Goal: Task Accomplishment & Management: Use online tool/utility

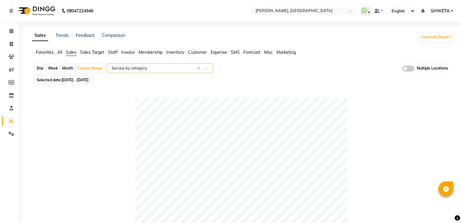
select select "full_report"
select select "csv"
click at [291, 9] on input "text" at bounding box center [298, 11] width 88 height 6
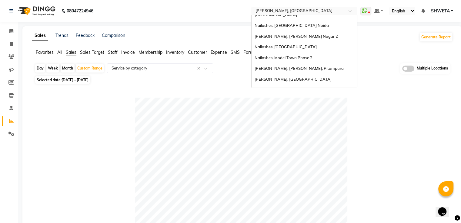
scroll to position [121, 0]
click at [286, 76] on span "[PERSON_NAME], [GEOGRAPHIC_DATA]" at bounding box center [292, 78] width 77 height 5
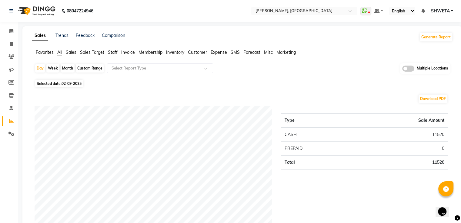
click at [116, 54] on span "Staff" at bounding box center [113, 52] width 10 height 5
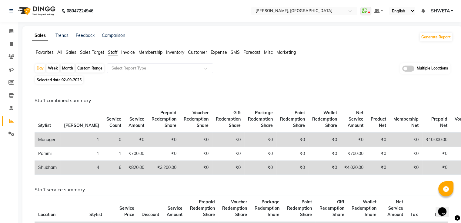
click at [75, 55] on li "Sales" at bounding box center [71, 52] width 11 height 6
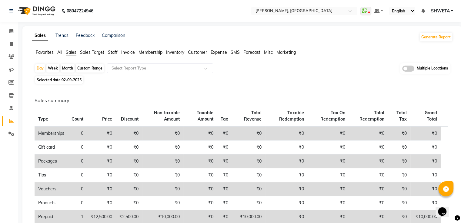
click at [84, 68] on div "Custom Range" at bounding box center [90, 68] width 28 height 8
select select "9"
select select "2025"
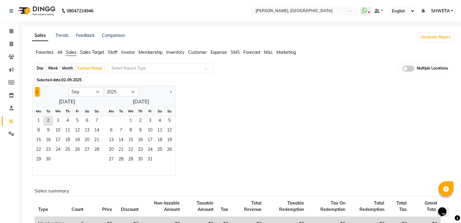
click at [38, 92] on span "Previous month" at bounding box center [37, 92] width 2 height 2
select select "8"
click at [75, 117] on span "1" at bounding box center [77, 122] width 10 height 10
click at [99, 163] on span "31" at bounding box center [97, 160] width 10 height 10
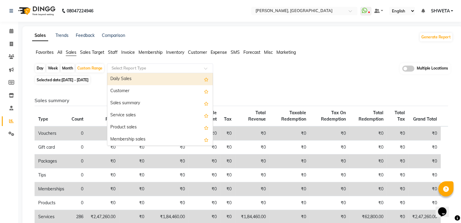
click at [121, 70] on input "text" at bounding box center [153, 68] width 87 height 6
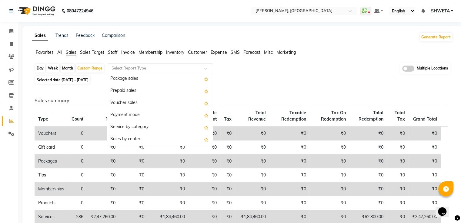
scroll to position [74, 0]
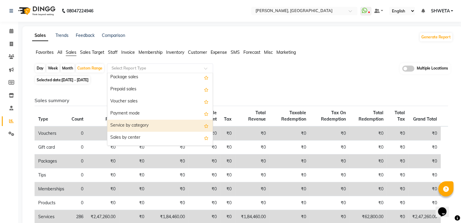
click at [133, 124] on div "Service by category" at bounding box center [159, 126] width 105 height 12
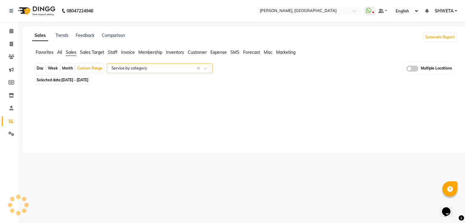
select select "filtered_report"
select select "csv"
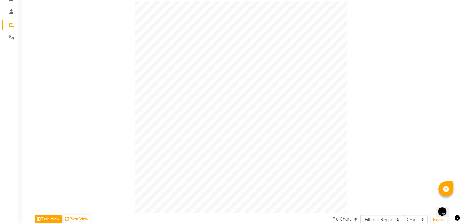
scroll to position [0, 0]
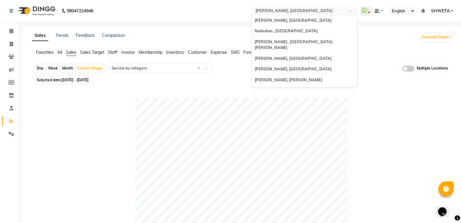
click at [286, 11] on input "text" at bounding box center [298, 11] width 88 height 6
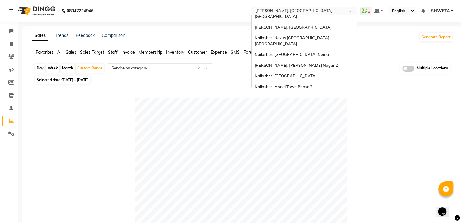
scroll to position [111, 0]
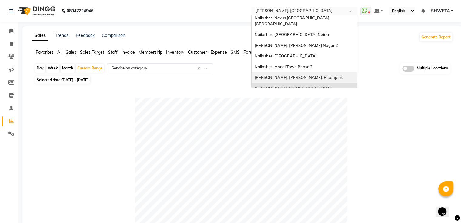
click at [317, 72] on div "[PERSON_NAME], [PERSON_NAME], Pitampura" at bounding box center [303, 77] width 105 height 11
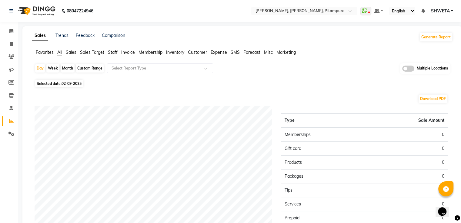
click at [69, 52] on span "Sales" at bounding box center [71, 52] width 11 height 5
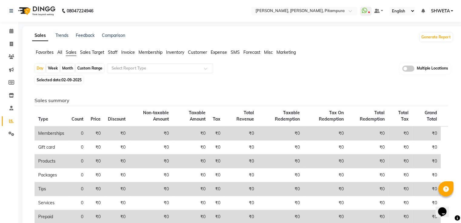
click at [84, 71] on div "Custom Range" at bounding box center [90, 68] width 28 height 8
select select "9"
select select "2025"
